Goal: Information Seeking & Learning: Learn about a topic

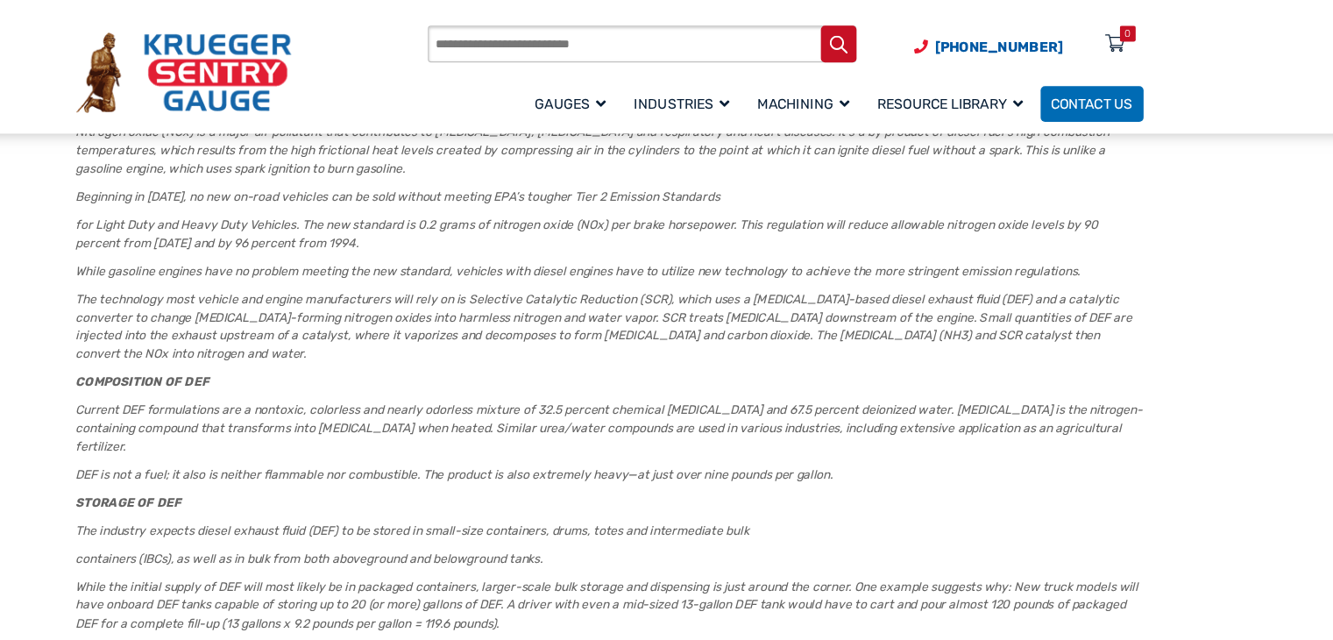
scroll to position [830, 0]
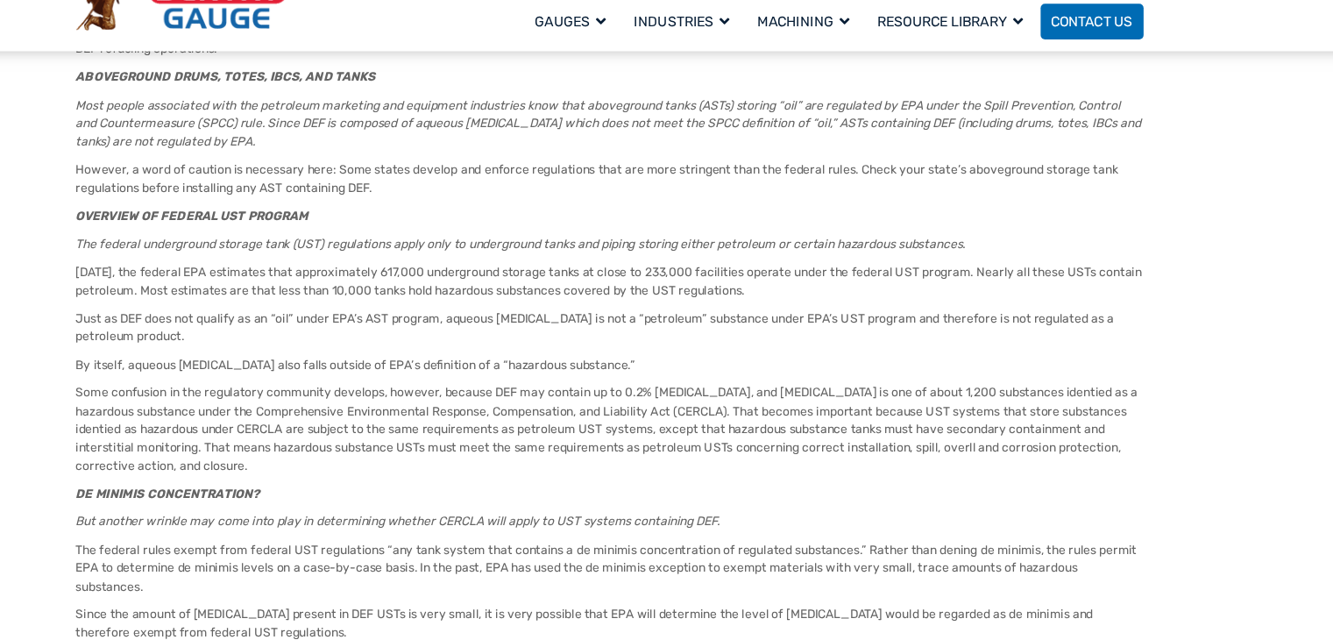
click at [579, 413] on p "Some confusion in the regulatory community develops, however, because DEF may c…" at bounding box center [667, 453] width 945 height 81
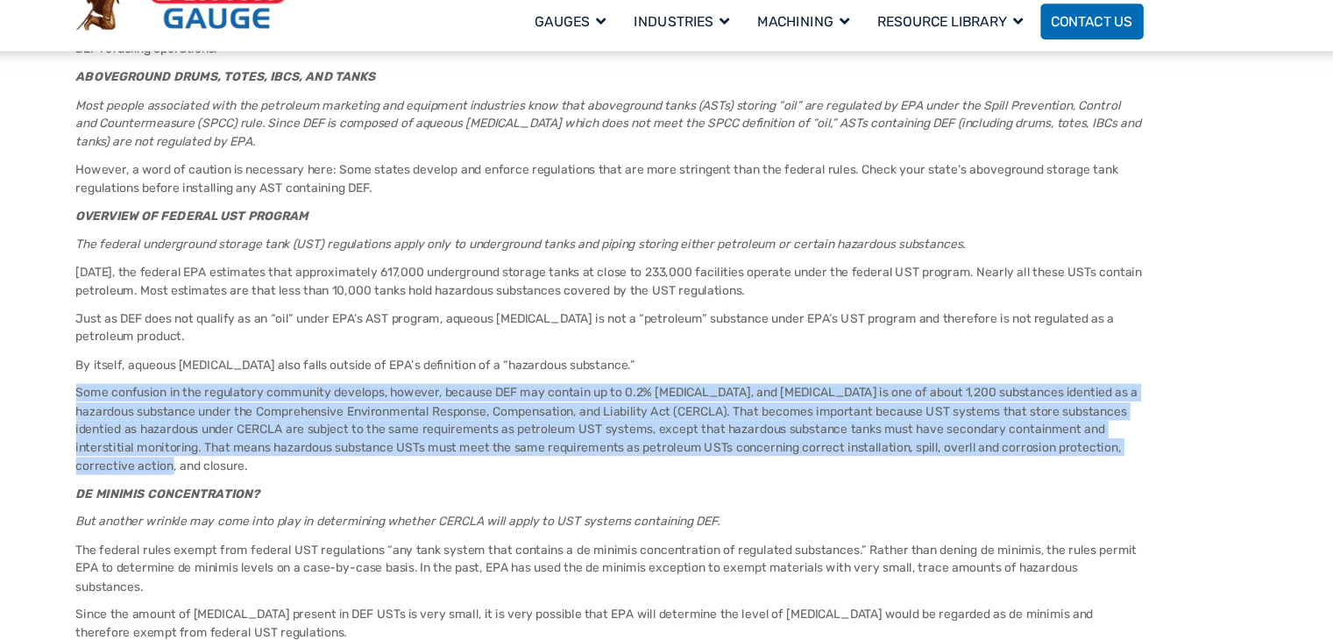
drag, startPoint x: 296, startPoint y: 387, endPoint x: 185, endPoint y: 325, distance: 127.5
click at [185, 325] on div "[DATE] Facebook Twitter Pinterest LinkedIn DEF STORAGE TANK REGULATION Source: …" at bounding box center [667, 233] width 982 height 1700
copy p "Some confusion in the regulatory community develops, however, because DEF may c…"
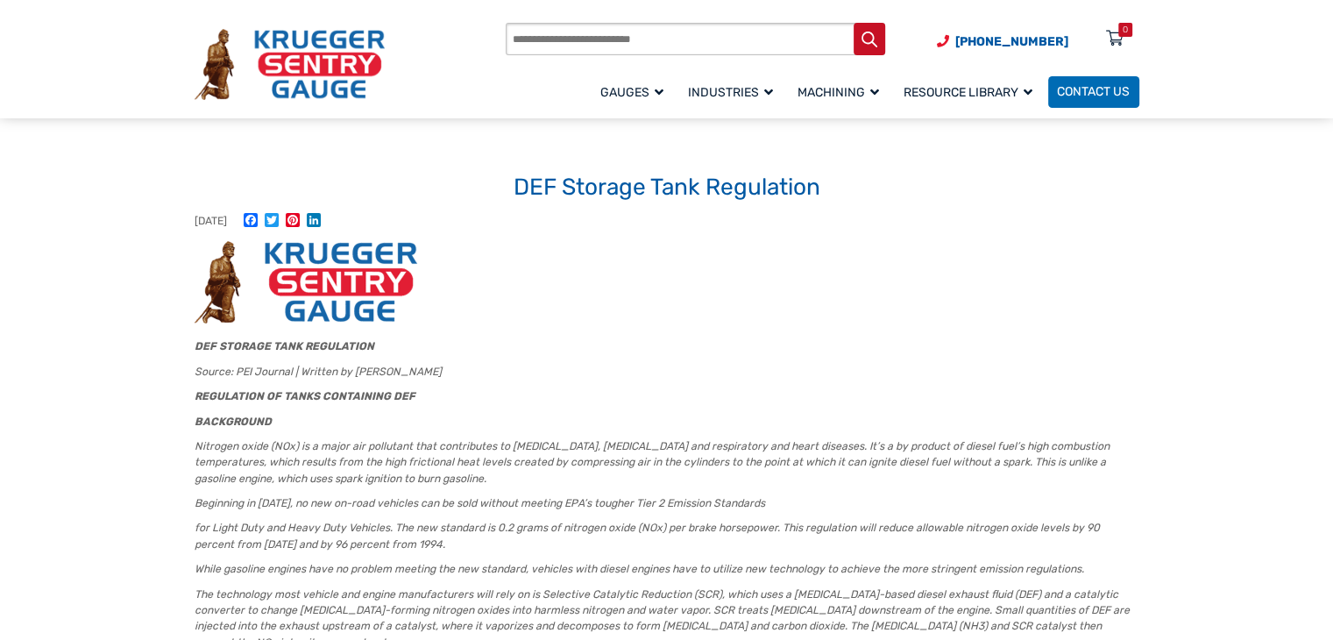
scroll to position [868, 0]
